Goal: Find specific page/section: Find specific page/section

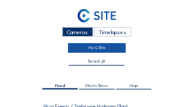
click at [96, 48] on link "My C-Site" at bounding box center [97, 48] width 59 height 10
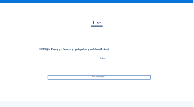
scroll to position [116, 0]
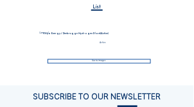
click at [95, 62] on div "Go to images" at bounding box center [100, 61] width 104 height 5
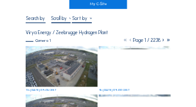
scroll to position [52, 0]
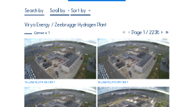
click at [59, 54] on img at bounding box center [60, 59] width 72 height 41
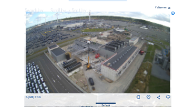
click at [168, 97] on icon at bounding box center [169, 97] width 5 height 6
